Goal: Find contact information: Find contact information

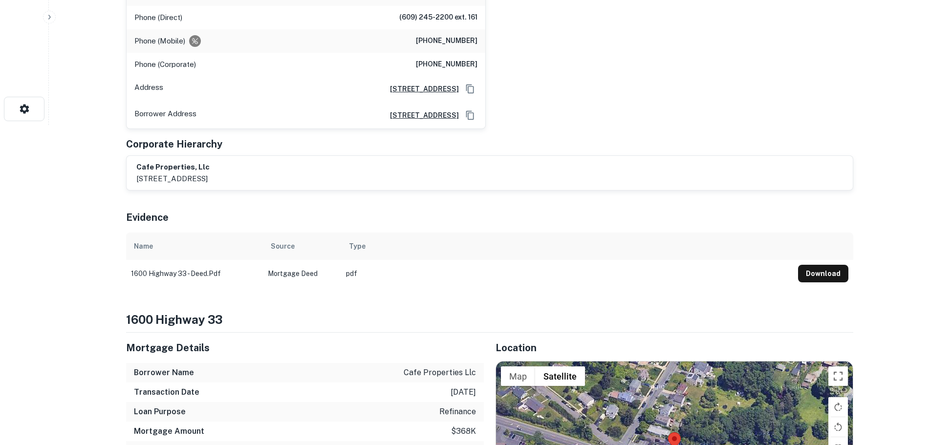
scroll to position [342, 0]
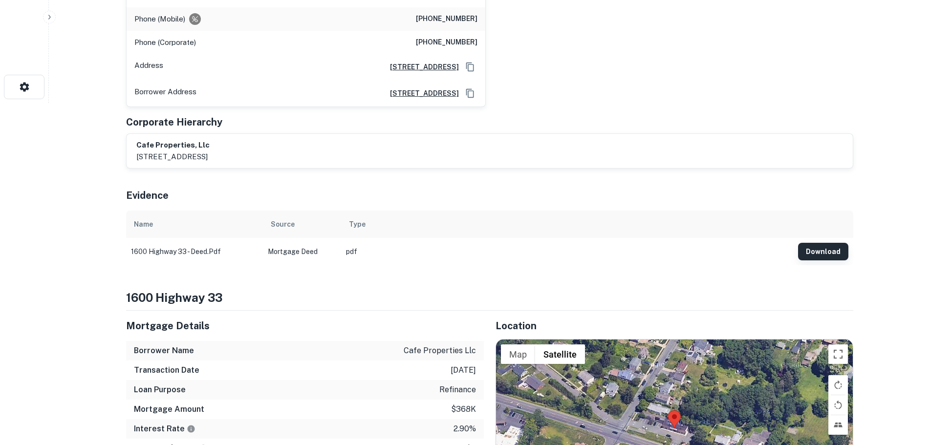
click at [821, 243] on button "Download" at bounding box center [823, 252] width 50 height 18
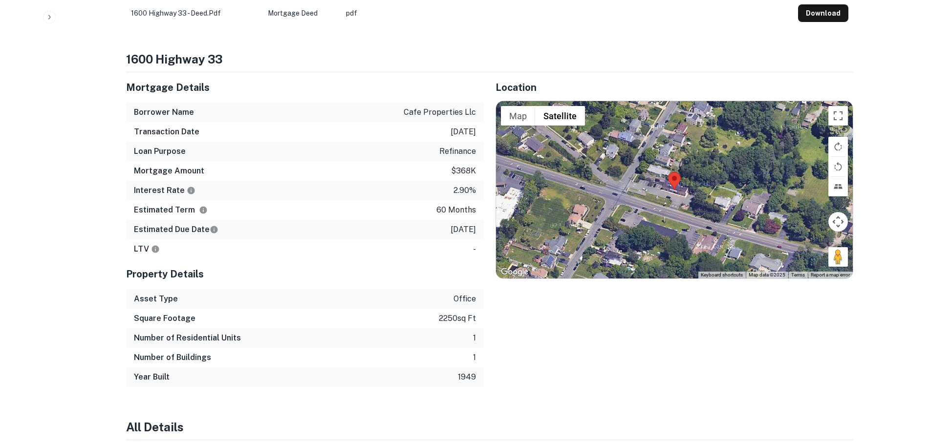
scroll to position [635, 0]
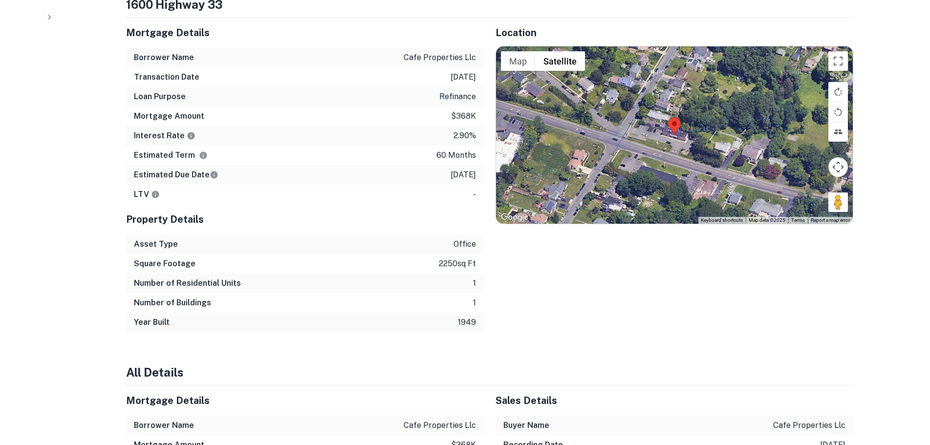
click at [680, 117] on img at bounding box center [674, 126] width 13 height 18
click at [837, 51] on button "Toggle fullscreen view" at bounding box center [838, 61] width 20 height 20
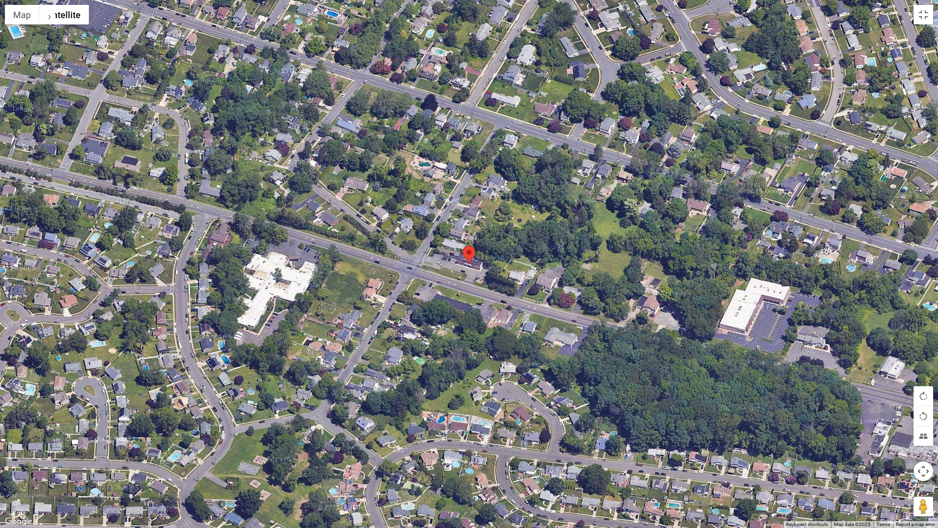
drag, startPoint x: 918, startPoint y: 501, endPoint x: 474, endPoint y: 279, distance: 496.4
click at [474, 279] on div "Map Terrain Satellite Labels Keyboard shortcuts Map Data Map data ©2025 Map dat…" at bounding box center [469, 264] width 938 height 528
drag, startPoint x: 919, startPoint y: 504, endPoint x: 476, endPoint y: 272, distance: 500.4
click at [476, 272] on div "Map Terrain Satellite Labels Keyboard shortcuts Map Data Map data ©2025 Map dat…" at bounding box center [469, 264] width 938 height 528
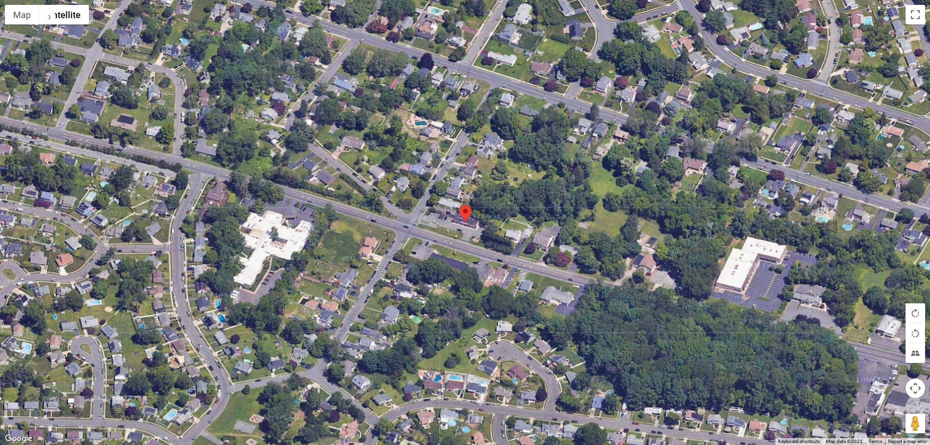
scroll to position [0, 0]
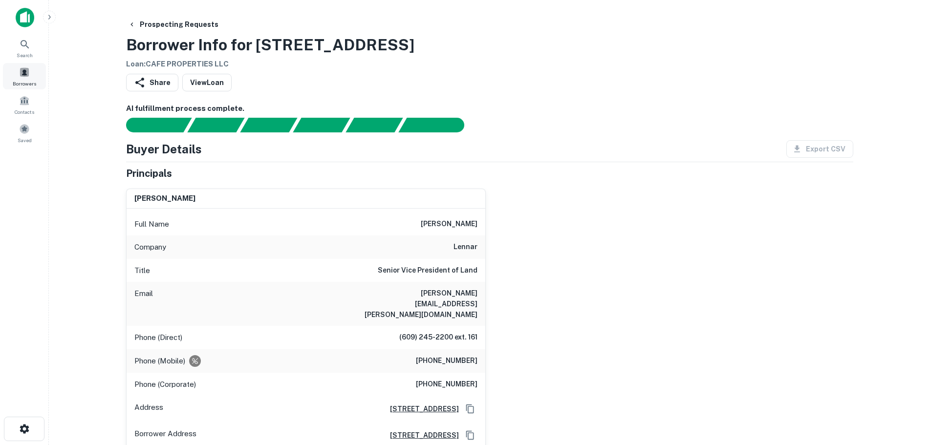
click at [21, 70] on span at bounding box center [24, 72] width 11 height 11
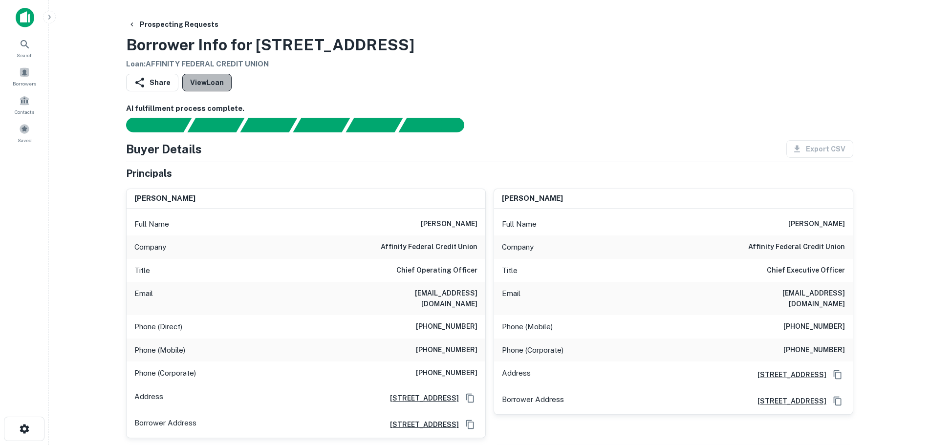
click at [212, 81] on link "View Loan" at bounding box center [206, 83] width 49 height 18
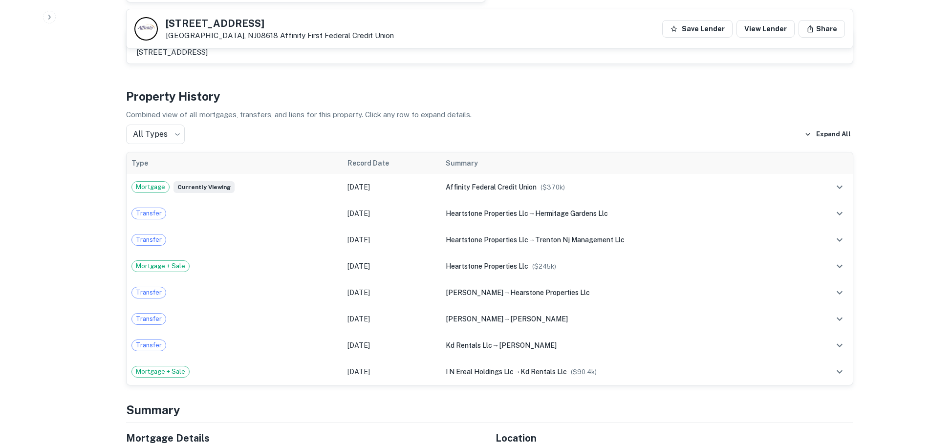
scroll to position [879, 0]
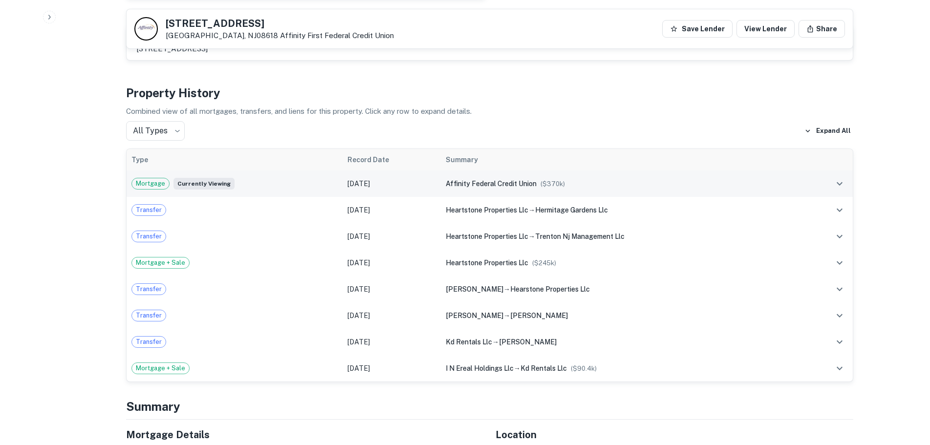
click at [838, 182] on icon "expand row" at bounding box center [839, 183] width 6 height 3
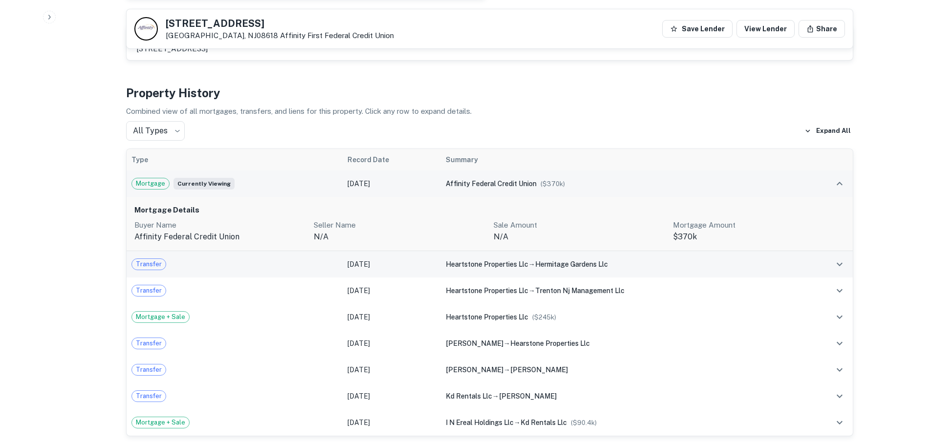
click at [540, 260] on span "hermitage gardens llc" at bounding box center [571, 264] width 73 height 8
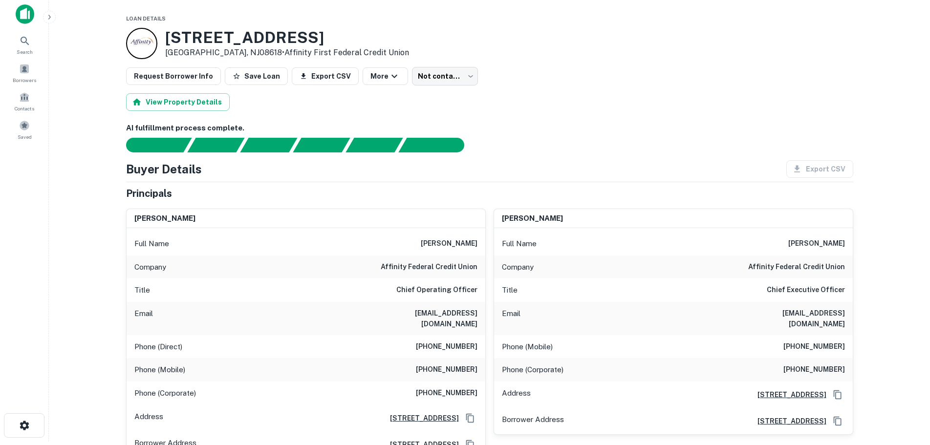
scroll to position [0, 0]
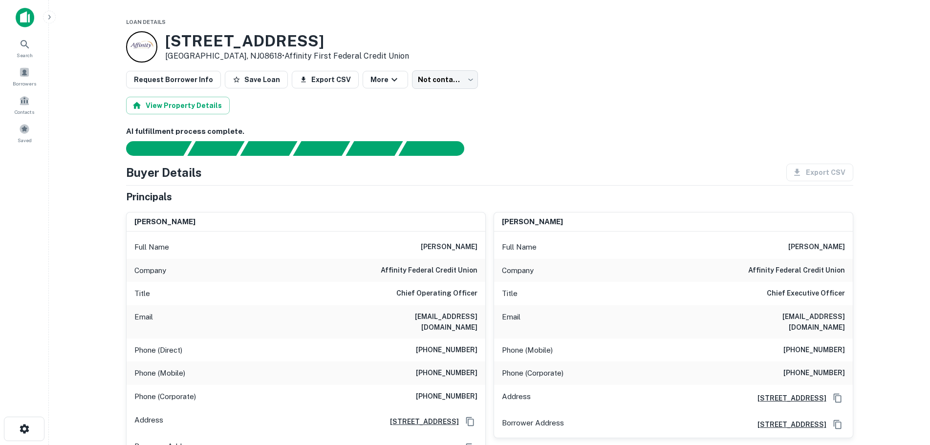
drag, startPoint x: 378, startPoint y: 43, endPoint x: 165, endPoint y: 42, distance: 213.0
click at [165, 42] on div "111 N HERMITAGE AVE # 113 Trenton, NJ08618 • Affinity First Federal Credit Union" at bounding box center [489, 46] width 727 height 31
click at [173, 39] on h3 "111 N HERMITAGE AVE # 113" at bounding box center [287, 41] width 244 height 19
drag, startPoint x: 168, startPoint y: 39, endPoint x: 227, endPoint y: 54, distance: 61.4
click at [227, 54] on div "111 N HERMITAGE AVE # 113 Trenton, NJ08618 • Affinity First Federal Credit Union" at bounding box center [287, 47] width 244 height 30
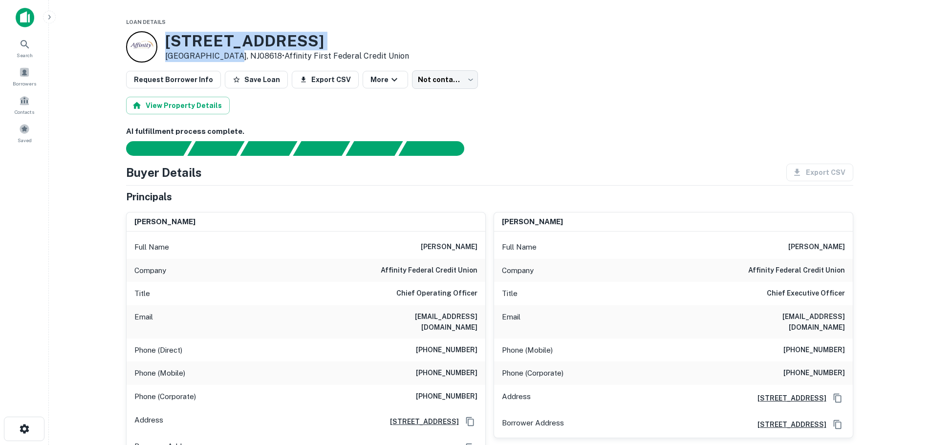
copy div "111 N HERMITAGE AVE # 113 Trenton, NJ08618"
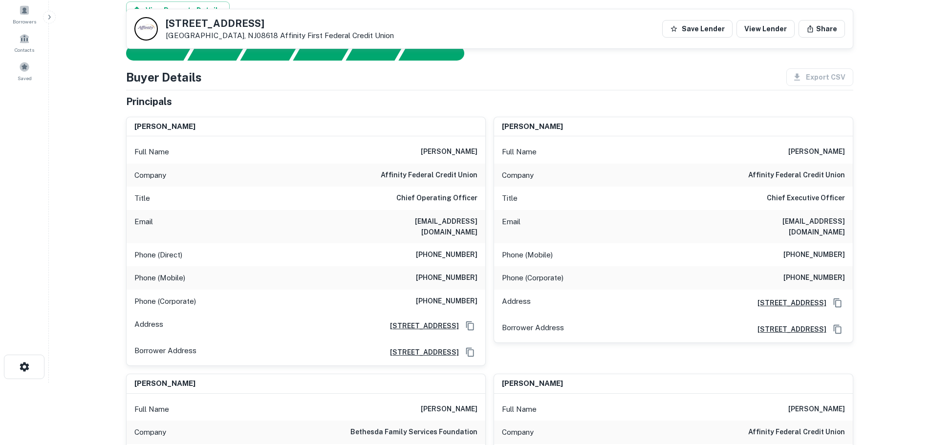
scroll to position [147, 0]
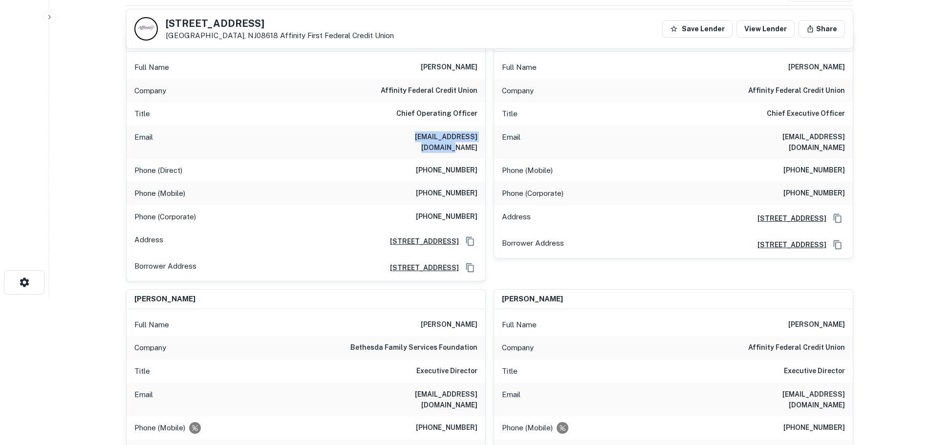
drag, startPoint x: 393, startPoint y: 137, endPoint x: 478, endPoint y: 142, distance: 85.1
click at [478, 142] on div "Email pamelac@affinityfcu.com" at bounding box center [306, 142] width 359 height 33
copy h6 "[EMAIL_ADDRESS][DOMAIN_NAME]"
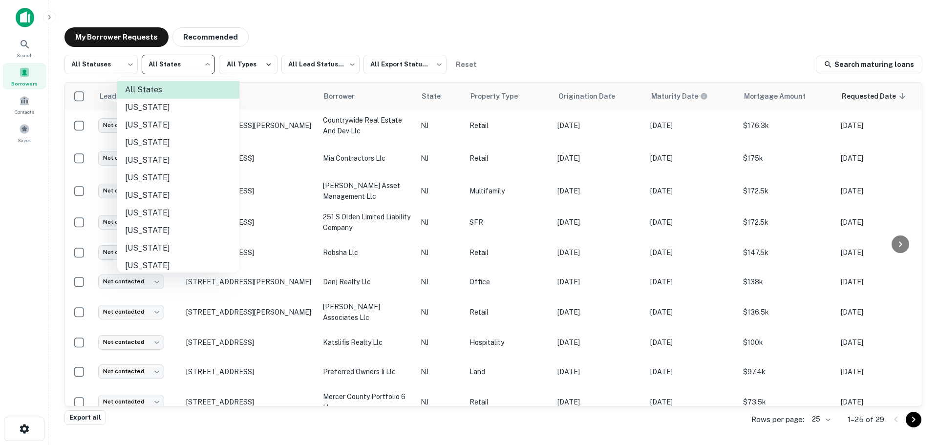
click at [173, 65] on body "Search Borrowers Contacts Saved My Borrower Requests Recommended All Statuses *…" at bounding box center [469, 222] width 938 height 445
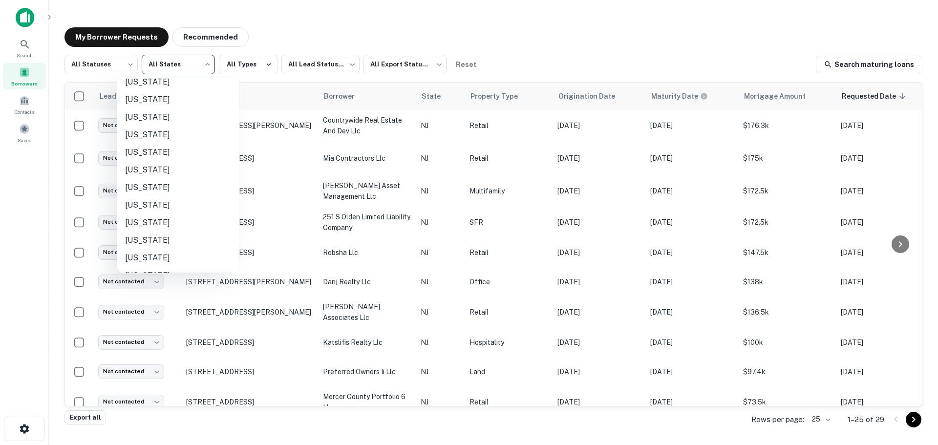
scroll to position [49, 0]
click at [39, 55] on div at bounding box center [469, 222] width 938 height 445
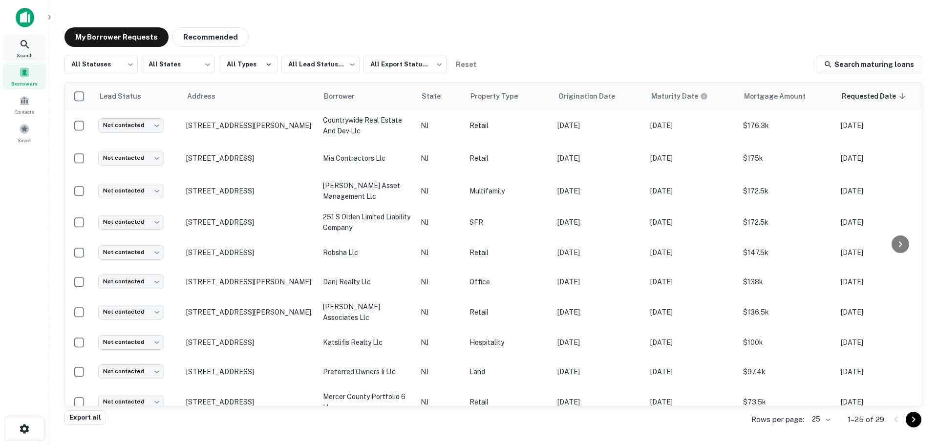
click at [30, 49] on icon at bounding box center [25, 45] width 12 height 12
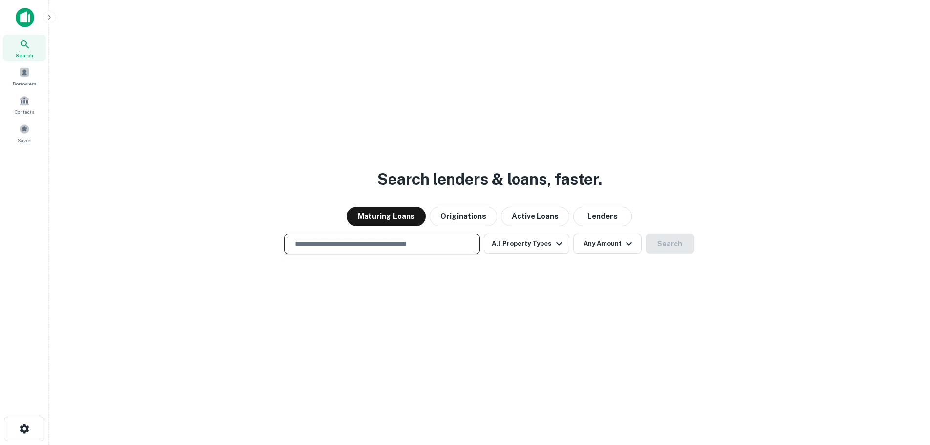
click at [433, 240] on input "text" at bounding box center [382, 243] width 187 height 11
click at [476, 221] on button "Originations" at bounding box center [462, 217] width 67 height 20
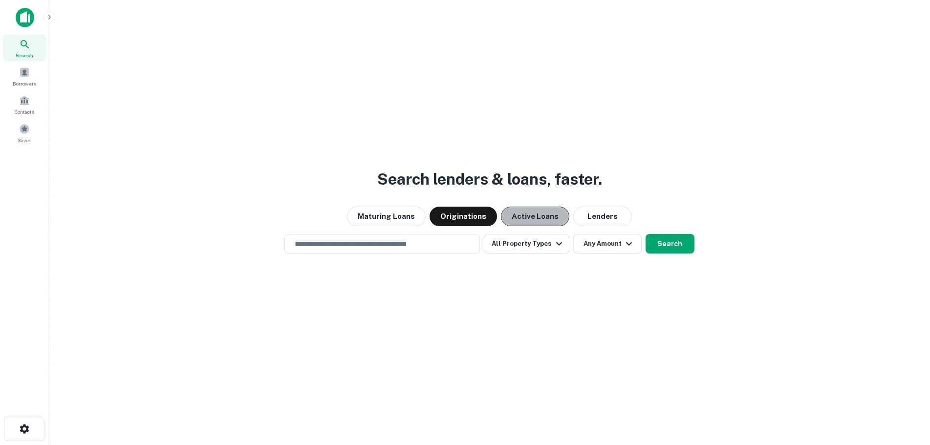
click at [522, 221] on button "Active Loans" at bounding box center [535, 217] width 68 height 20
click at [665, 248] on button "Search" at bounding box center [669, 244] width 49 height 20
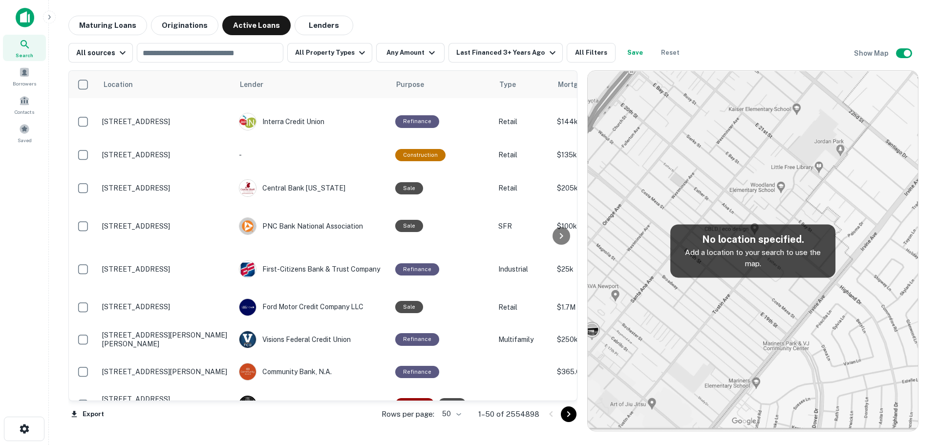
scroll to position [1410, 0]
